Goal: Task Accomplishment & Management: Manage account settings

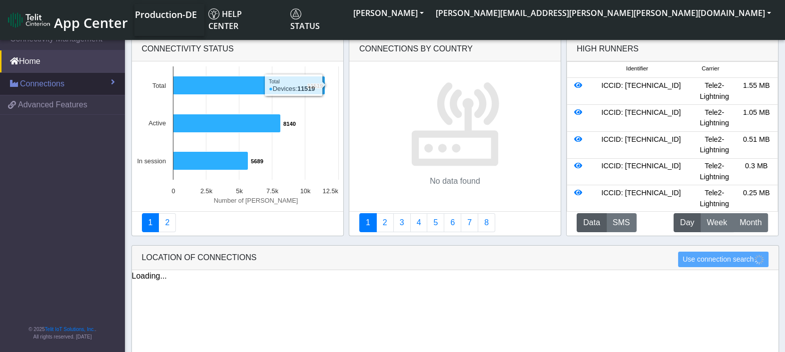
click at [37, 80] on span "Connections" at bounding box center [42, 84] width 44 height 12
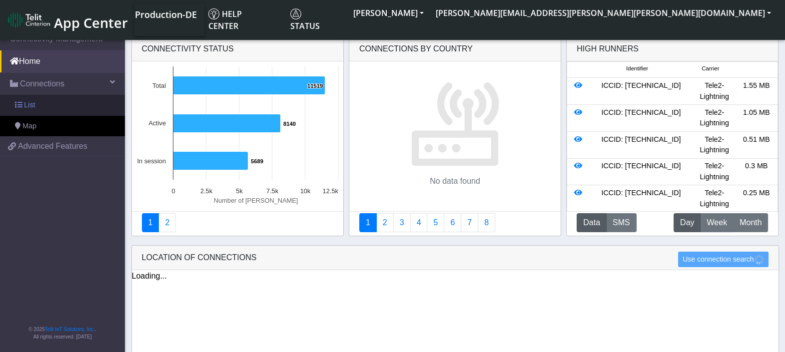
click at [21, 102] on span at bounding box center [18, 104] width 7 height 7
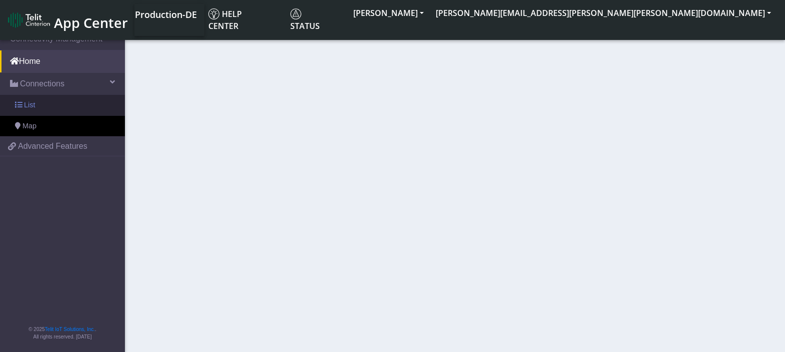
click at [35, 101] on link "List" at bounding box center [62, 105] width 125 height 21
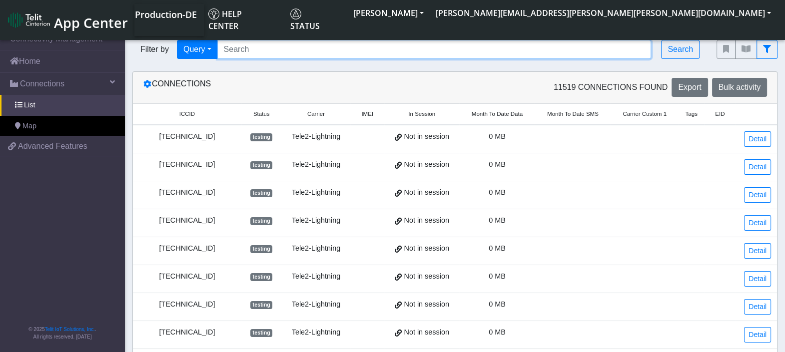
click at [286, 47] on input "Search..." at bounding box center [434, 49] width 434 height 19
paste input "[TECHNICAL_ID]"
type input "[TECHNICAL_ID]"
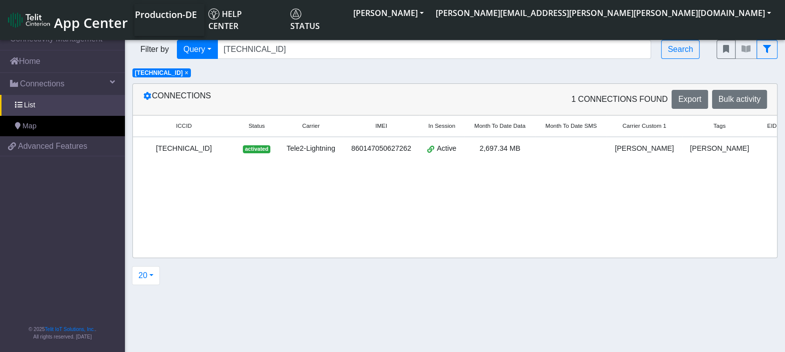
click at [194, 151] on div "[TECHNICAL_ID]" at bounding box center [184, 148] width 90 height 11
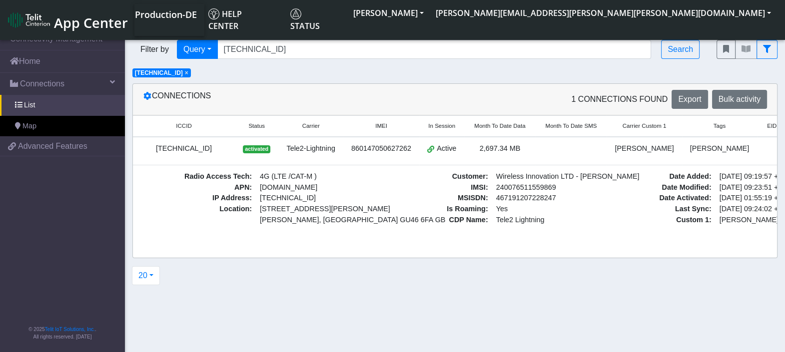
scroll to position [0, 1]
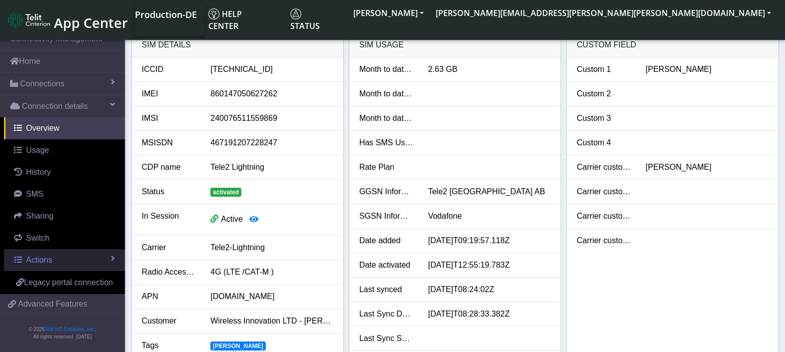
click at [97, 259] on link "Actions" at bounding box center [64, 260] width 121 height 22
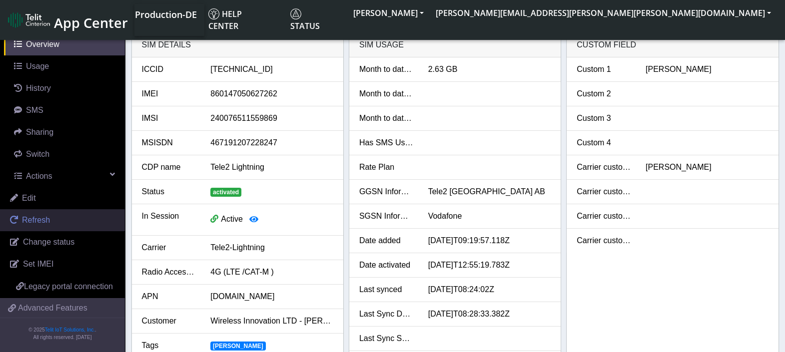
scroll to position [95, 0]
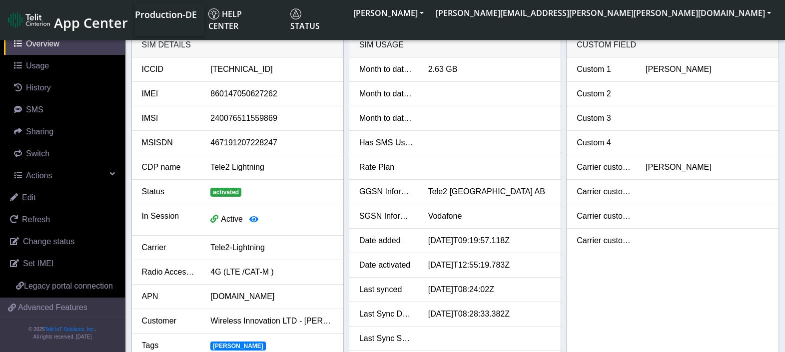
click at [489, 130] on li "Month to date voice" at bounding box center [454, 118] width 211 height 24
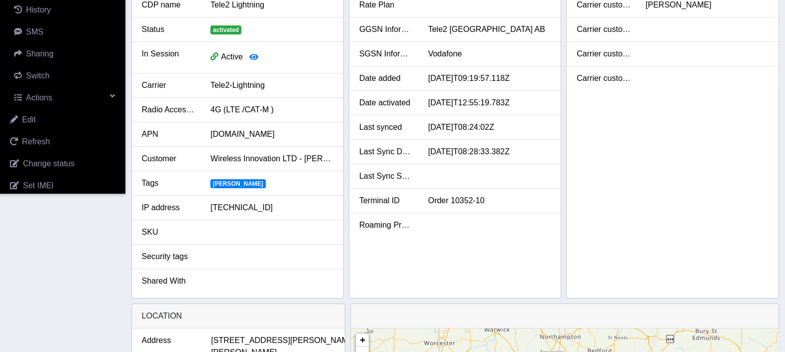
scroll to position [249, 0]
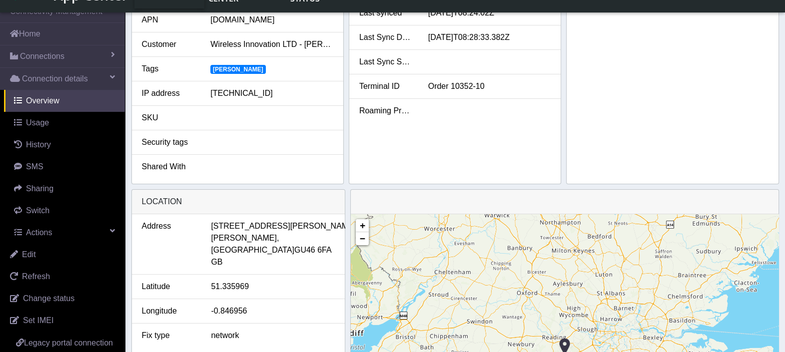
click at [221, 65] on span "[PERSON_NAME]" at bounding box center [237, 69] width 55 height 9
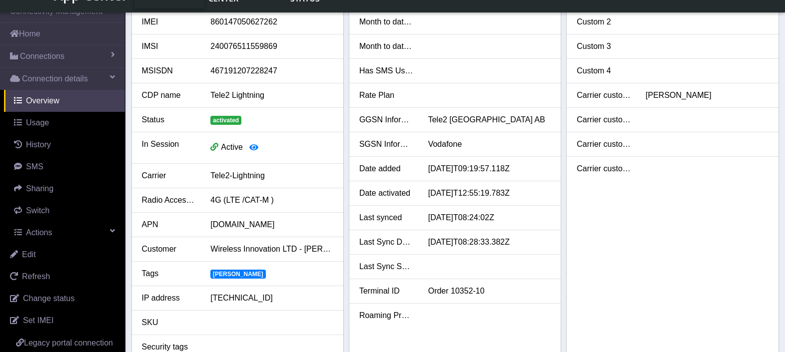
scroll to position [0, 0]
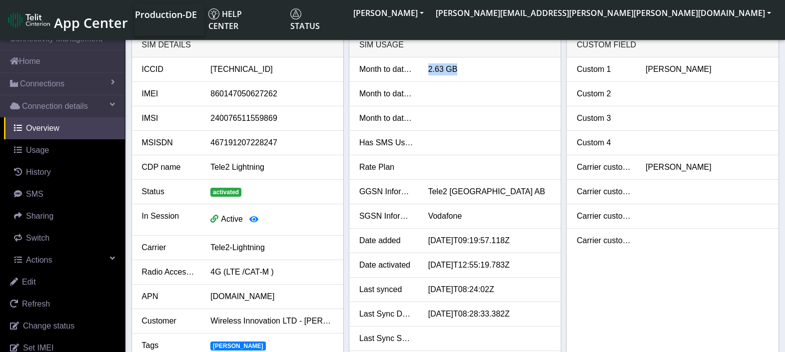
drag, startPoint x: 429, startPoint y: 67, endPoint x: 455, endPoint y: 66, distance: 27.0
click at [455, 66] on div "2.63 GB" at bounding box center [490, 69] width 138 height 12
drag, startPoint x: 455, startPoint y: 66, endPoint x: 402, endPoint y: 56, distance: 54.9
click at [402, 56] on div "SIM usage" at bounding box center [454, 45] width 211 height 24
click at [49, 124] on span "Overview" at bounding box center [42, 128] width 33 height 8
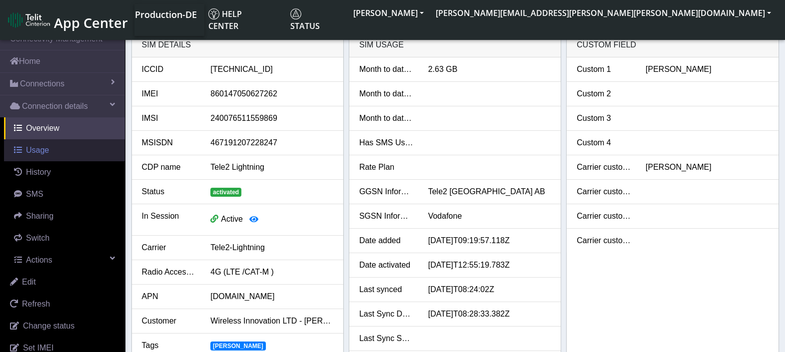
click at [52, 158] on link "Usage" at bounding box center [64, 150] width 121 height 22
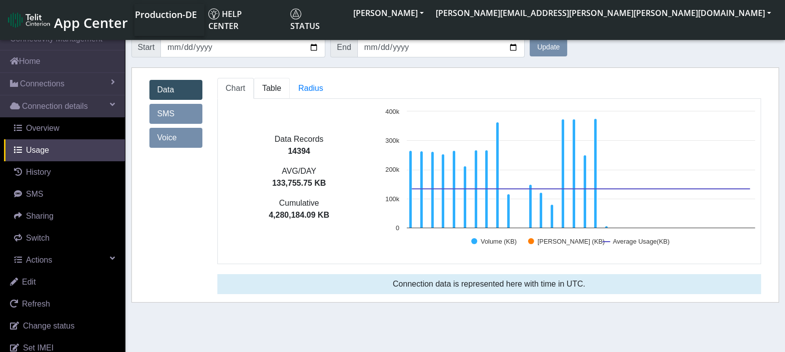
click at [267, 89] on span "Table" at bounding box center [271, 88] width 19 height 8
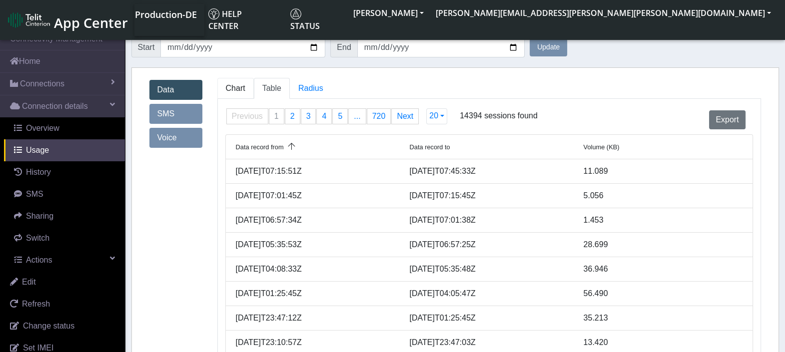
click at [239, 93] on link "Chart" at bounding box center [235, 88] width 36 height 21
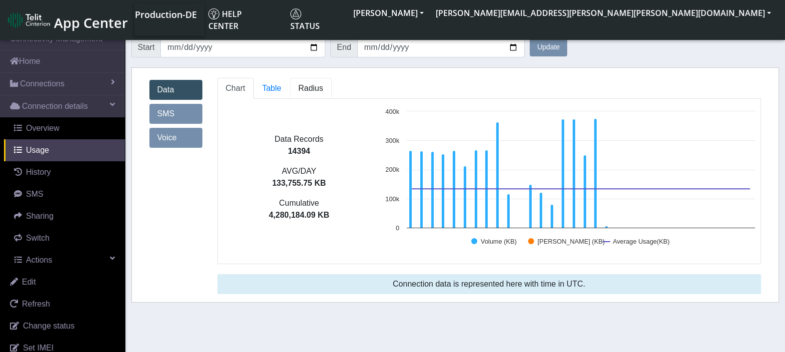
click at [281, 86] on span "Radius" at bounding box center [271, 88] width 19 height 8
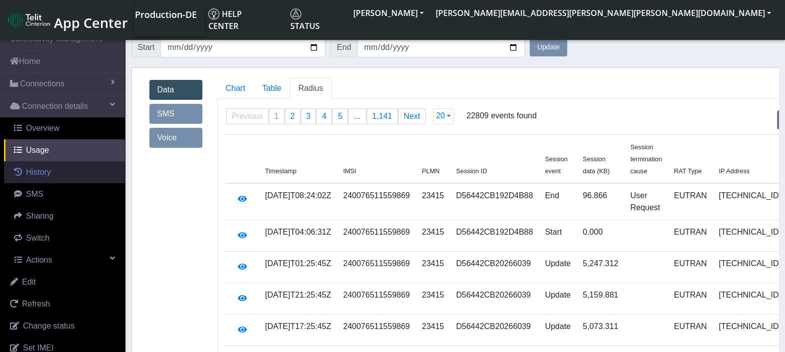
click at [55, 172] on link "History" at bounding box center [64, 172] width 121 height 22
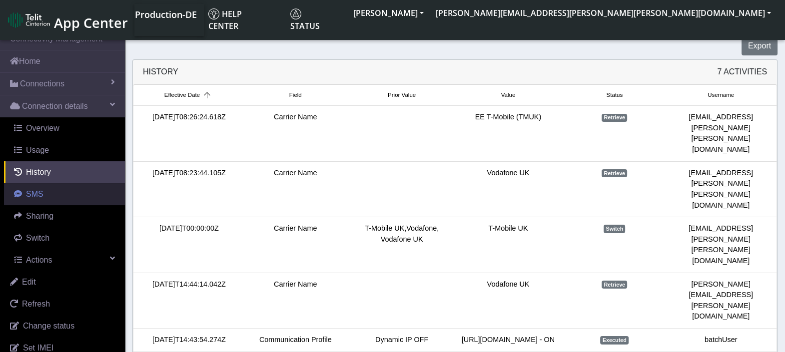
click at [52, 192] on link "SMS" at bounding box center [64, 194] width 121 height 22
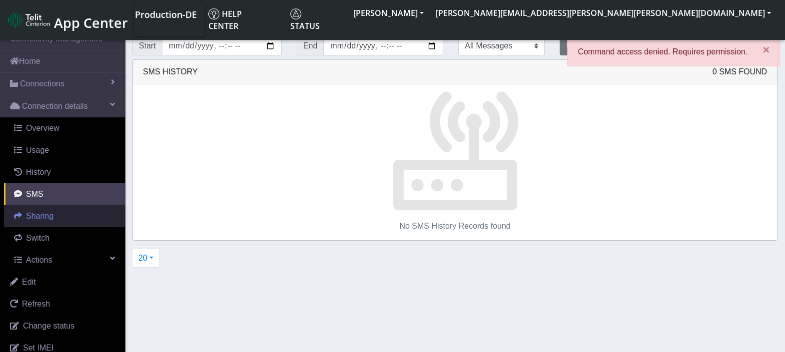
click at [56, 218] on link "Sharing" at bounding box center [64, 216] width 121 height 22
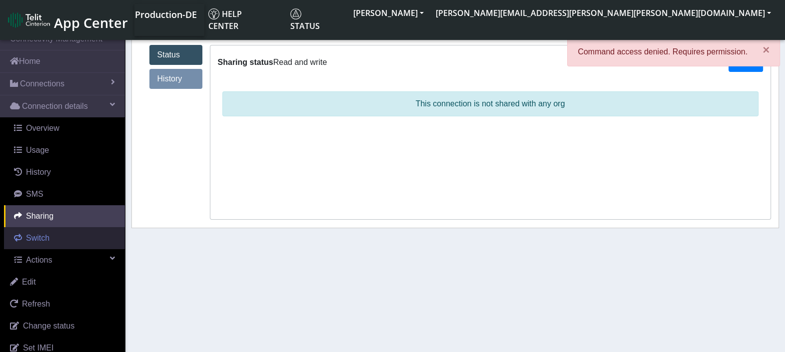
click at [53, 235] on link "Switch" at bounding box center [64, 238] width 121 height 22
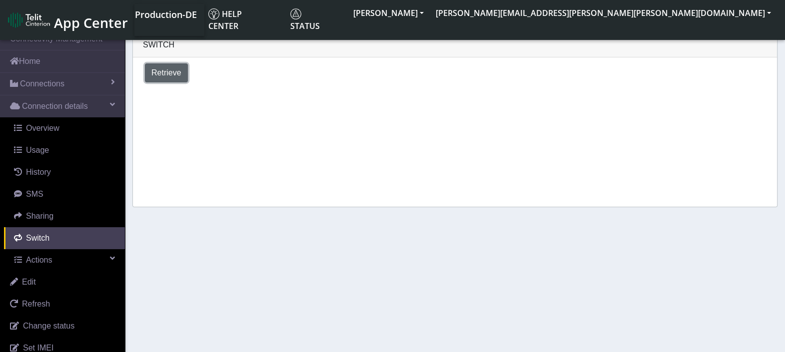
click at [167, 71] on span "Retrieve" at bounding box center [166, 72] width 30 height 8
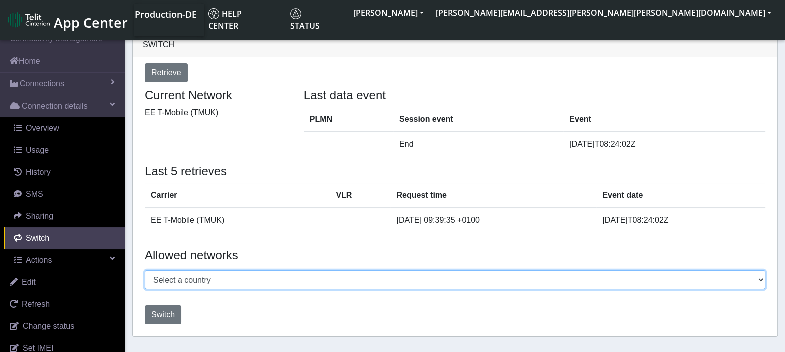
click at [315, 284] on select "Select a country [GEOGRAPHIC_DATA] [GEOGRAPHIC_DATA] [GEOGRAPHIC_DATA] [GEOGRAP…" at bounding box center [455, 279] width 620 height 19
select select "[GEOGRAPHIC_DATA]"
click at [145, 270] on select "Select a country [GEOGRAPHIC_DATA] [GEOGRAPHIC_DATA] [GEOGRAPHIC_DATA] [GEOGRAP…" at bounding box center [455, 279] width 620 height 19
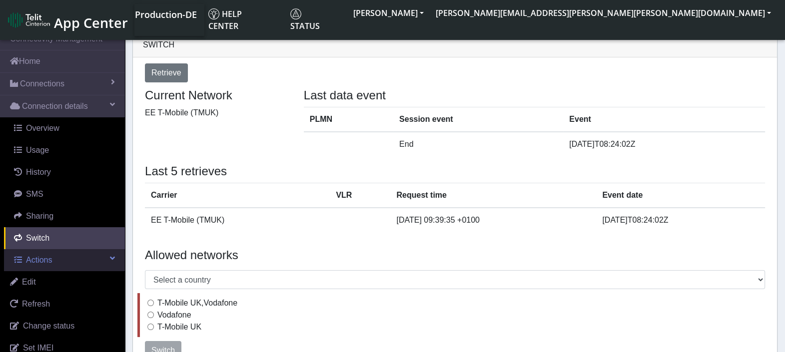
click at [46, 259] on span "Actions" at bounding box center [39, 260] width 26 height 8
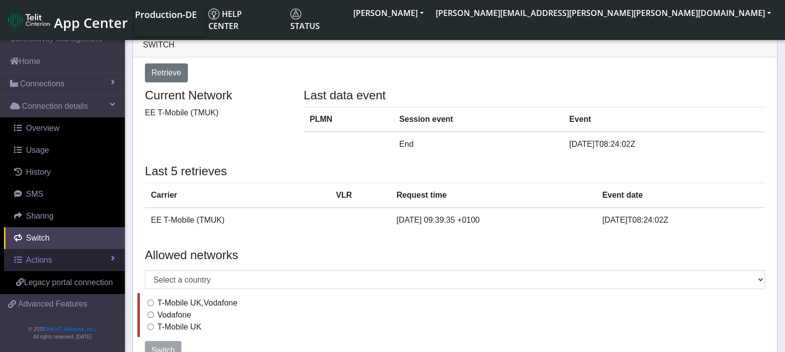
click at [46, 259] on span "Actions" at bounding box center [39, 260] width 26 height 8
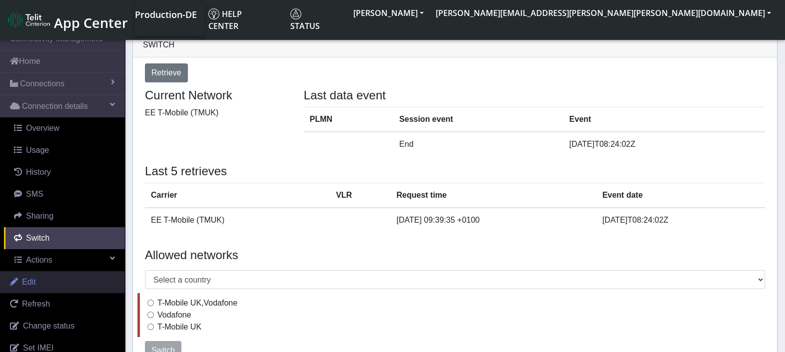
click at [30, 283] on span "Edit" at bounding box center [29, 282] width 14 height 8
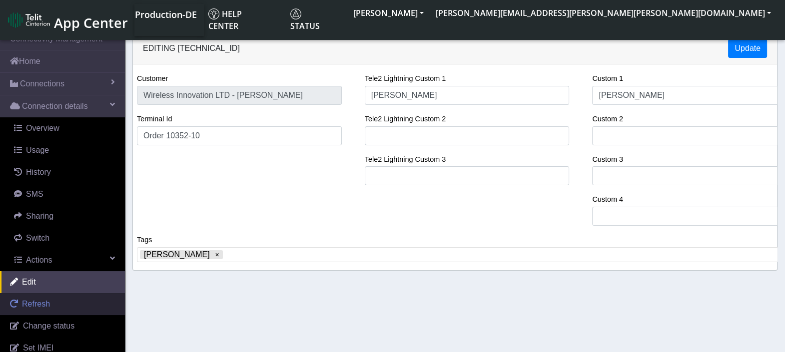
click at [34, 301] on span "Refresh" at bounding box center [36, 304] width 28 height 8
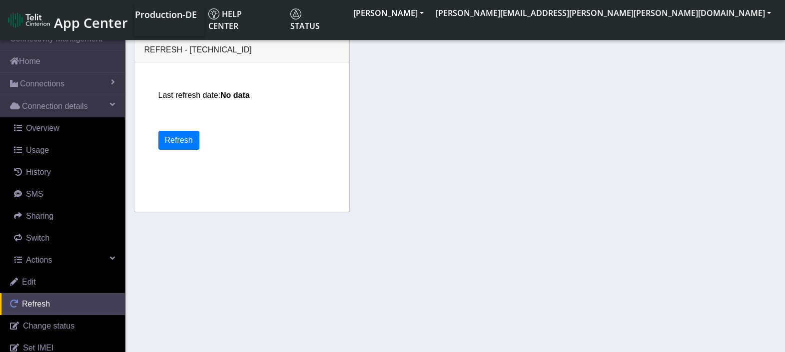
scroll to position [62, 0]
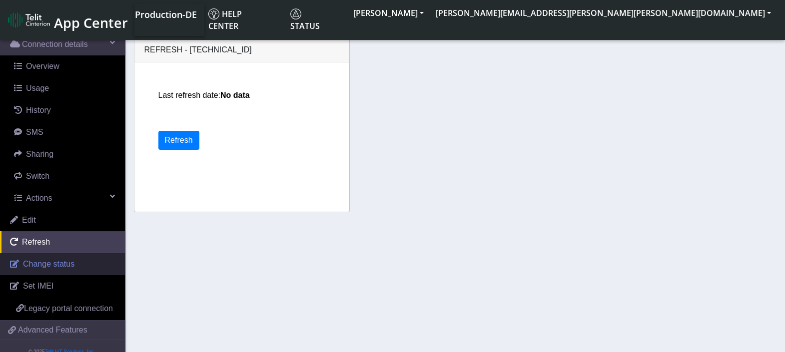
click at [42, 263] on span "Change status" at bounding box center [48, 264] width 51 height 8
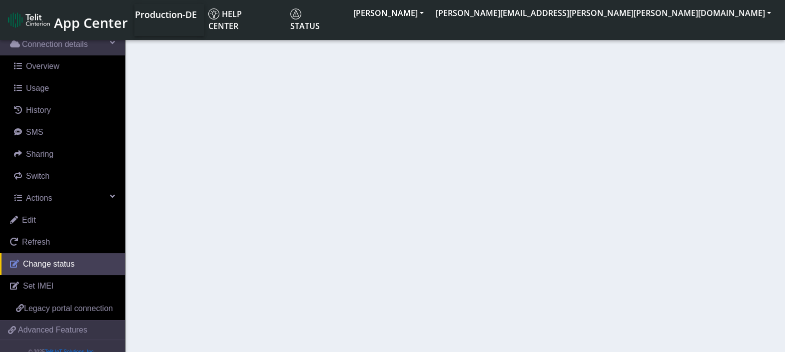
select select "activated"
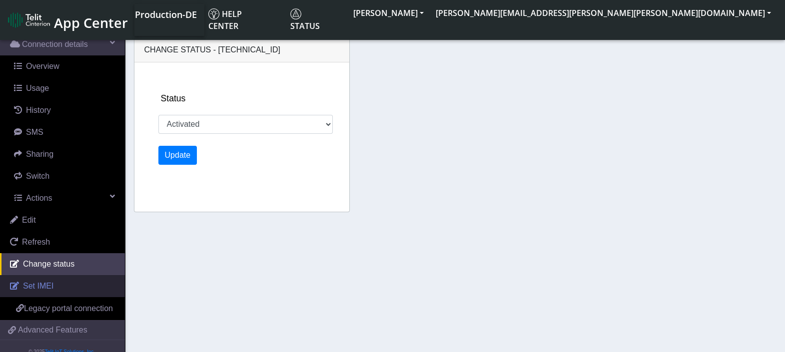
click at [45, 285] on span "Set IMEI" at bounding box center [38, 286] width 30 height 8
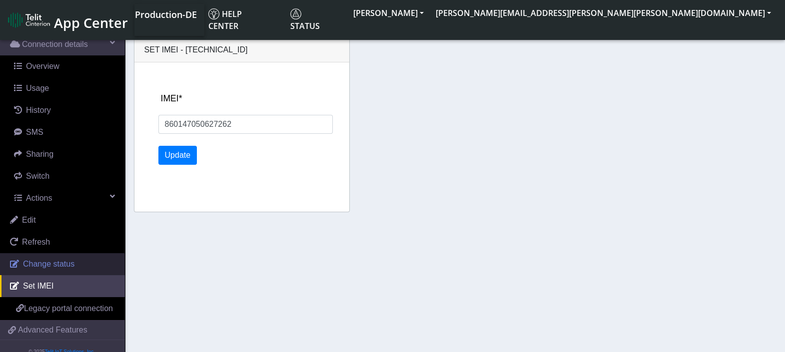
click at [54, 266] on span "Change status" at bounding box center [48, 264] width 51 height 8
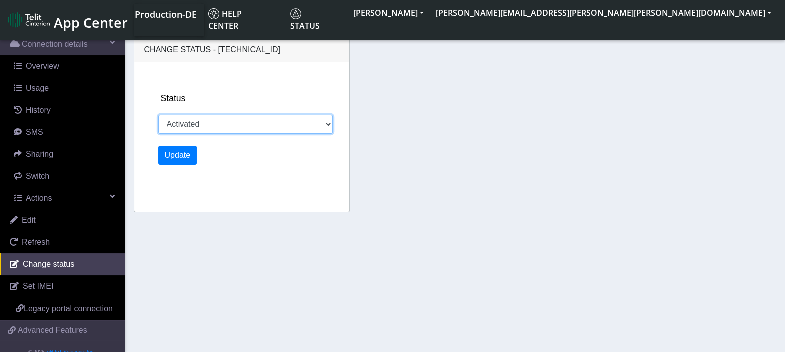
click at [323, 126] on select "Activated Ready Deactivated Inventory Retired" at bounding box center [245, 124] width 174 height 19
click at [408, 144] on div "Change status - [TECHNICAL_ID] Status Activated Ready Deactivated Inventory Ret…" at bounding box center [454, 126] width 647 height 188
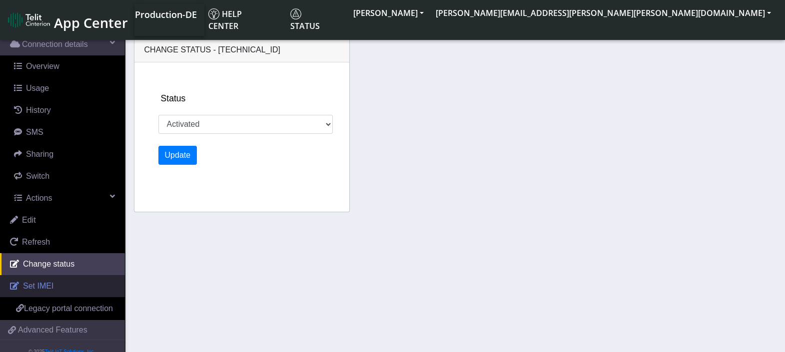
click at [61, 285] on link "Set IMEI" at bounding box center [62, 286] width 125 height 22
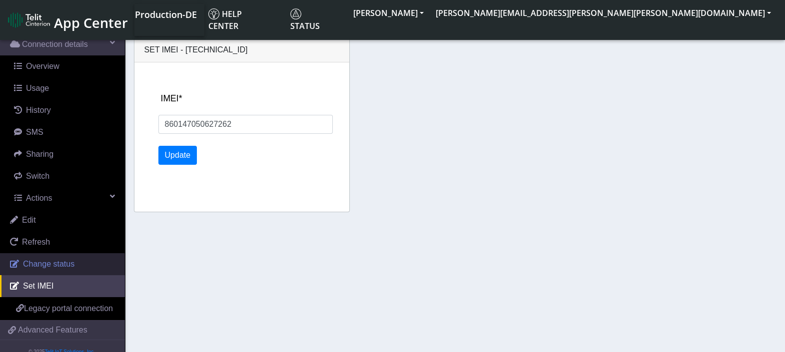
click at [75, 262] on link "Change status" at bounding box center [62, 264] width 125 height 22
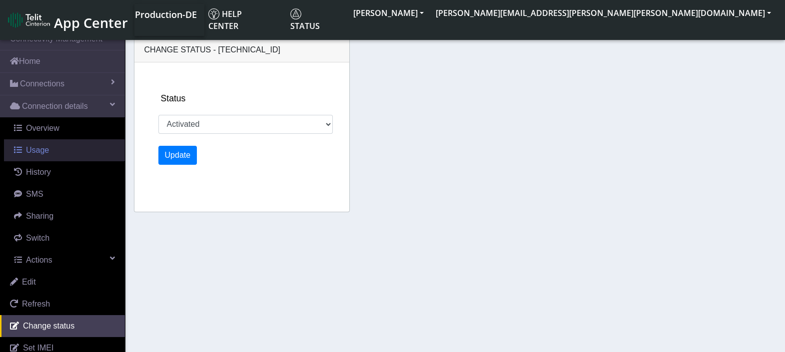
click at [63, 145] on link "Usage" at bounding box center [64, 150] width 121 height 22
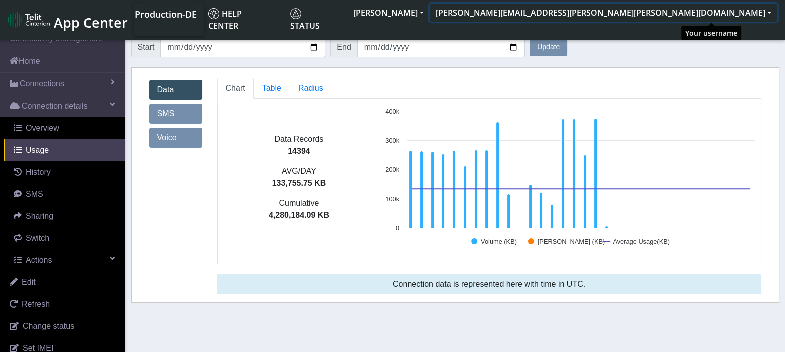
click at [747, 17] on button "[PERSON_NAME][EMAIL_ADDRESS][PERSON_NAME][PERSON_NAME][DOMAIN_NAME]" at bounding box center [603, 13] width 347 height 18
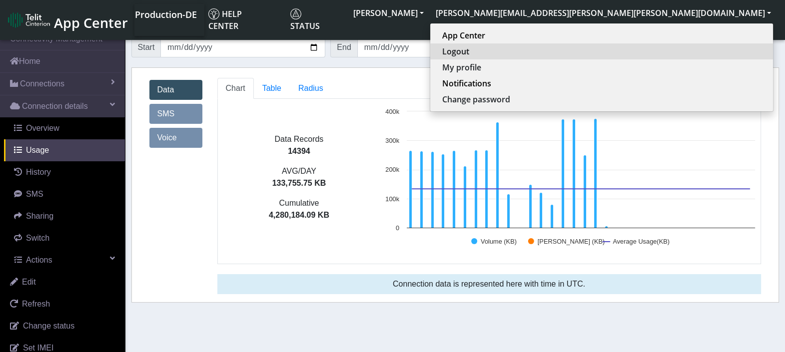
click at [672, 47] on button "Logout" at bounding box center [601, 51] width 343 height 16
